Goal: Information Seeking & Learning: Learn about a topic

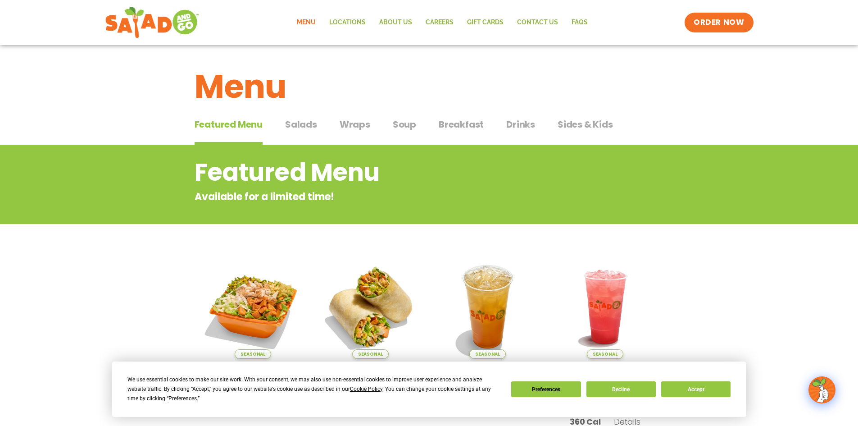
click at [294, 122] on span "Salads" at bounding box center [301, 125] width 32 height 14
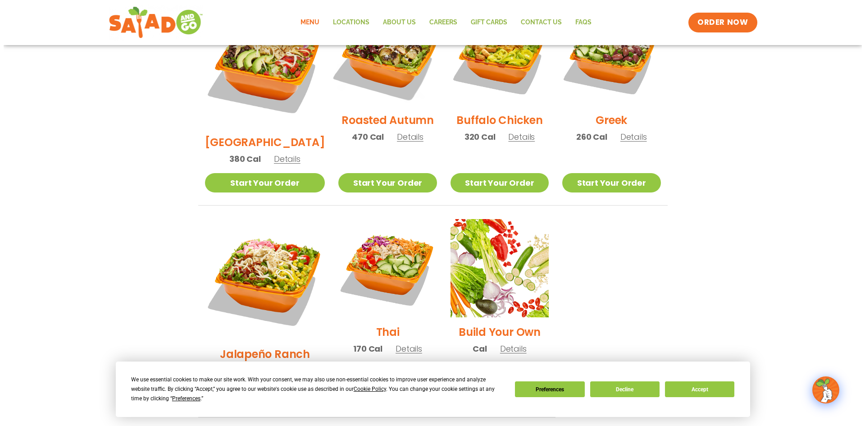
scroll to position [660, 0]
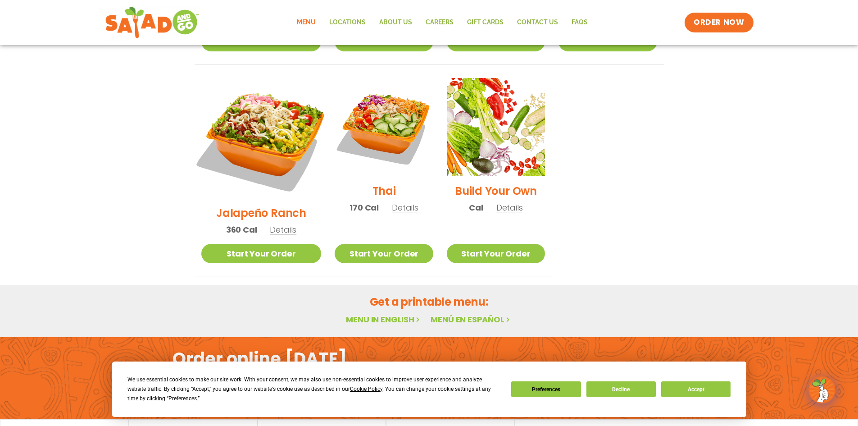
click at [259, 107] on img at bounding box center [260, 138] width 141 height 141
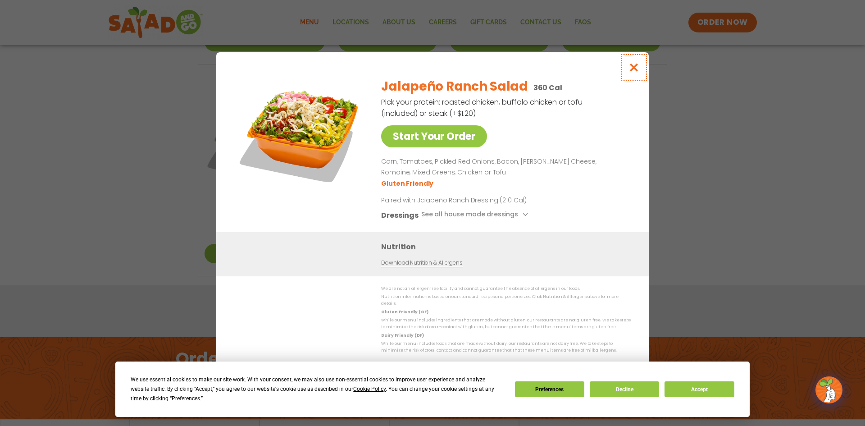
click at [633, 72] on icon "Close modal" at bounding box center [633, 67] width 11 height 9
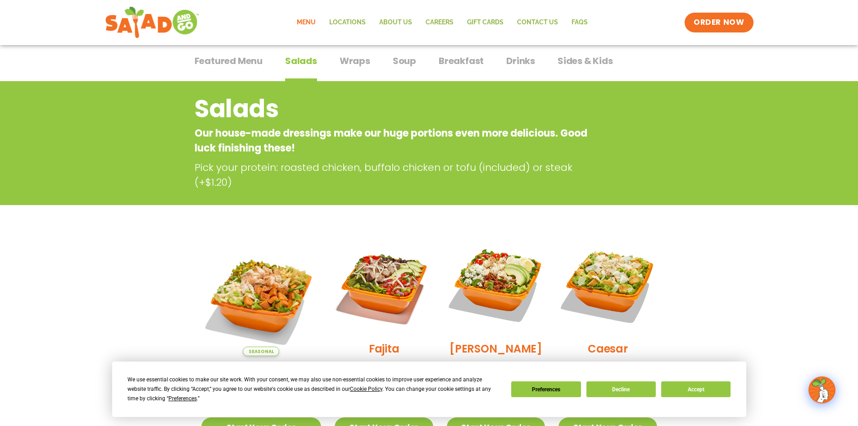
scroll to position [0, 0]
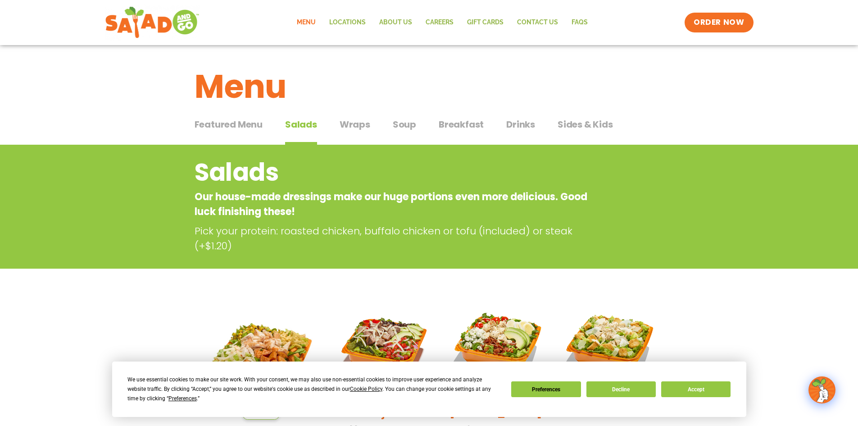
click at [597, 120] on span "Sides & Kids" at bounding box center [584, 125] width 55 height 14
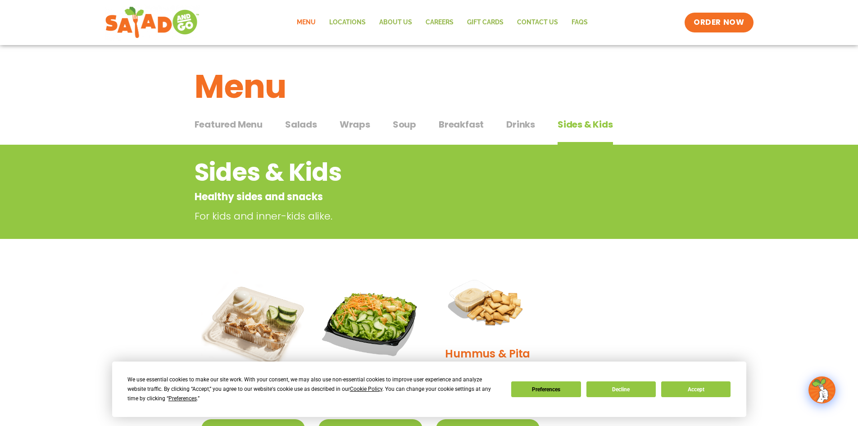
click at [406, 125] on span "Soup" at bounding box center [404, 125] width 23 height 14
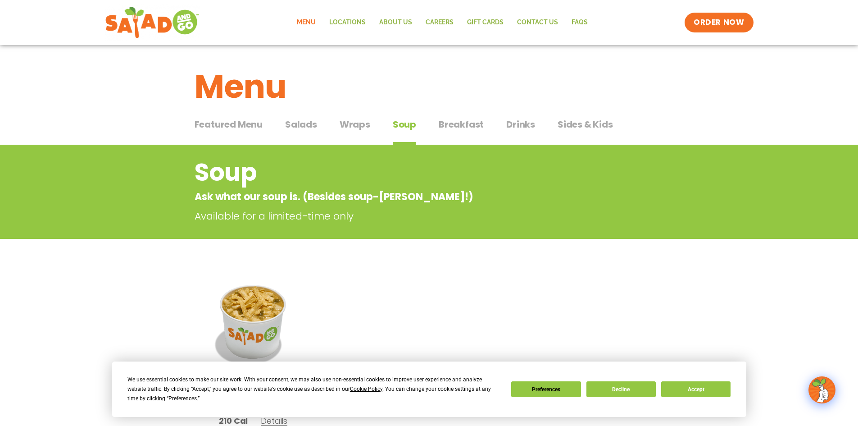
click at [519, 121] on span "Drinks" at bounding box center [520, 125] width 29 height 14
